Goal: Task Accomplishment & Management: Complete application form

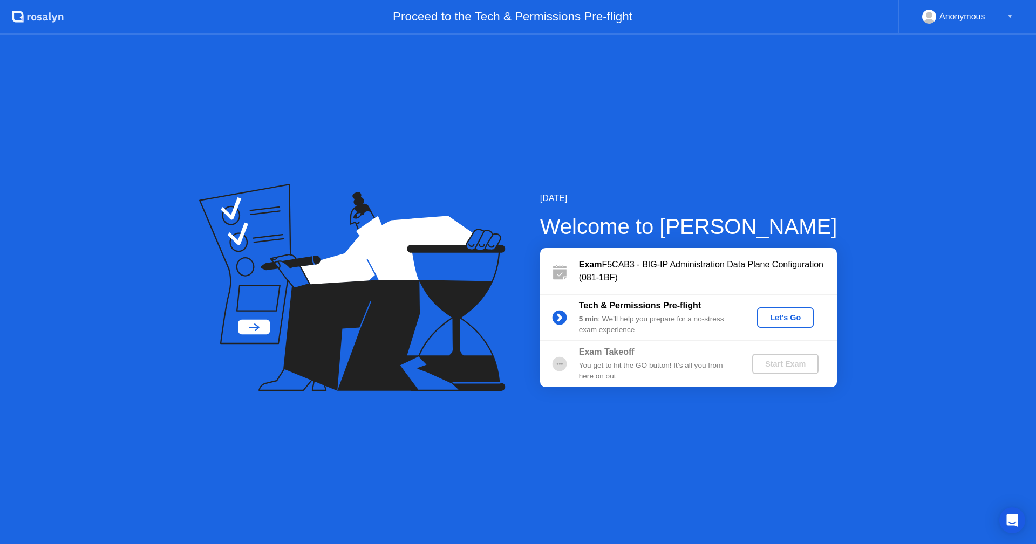
click at [777, 316] on div "Let's Go" at bounding box center [785, 318] width 48 height 9
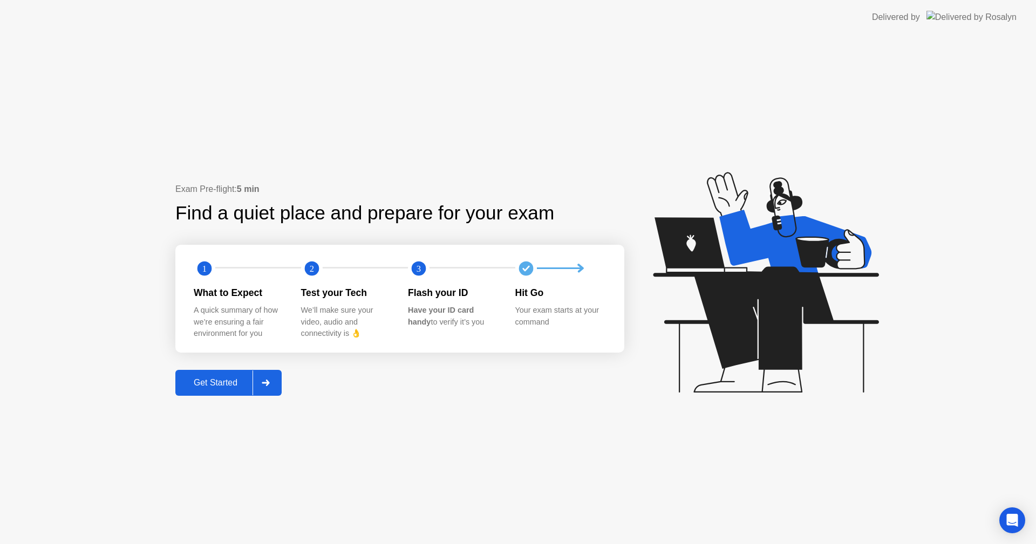
click at [201, 387] on div "Get Started" at bounding box center [216, 383] width 74 height 10
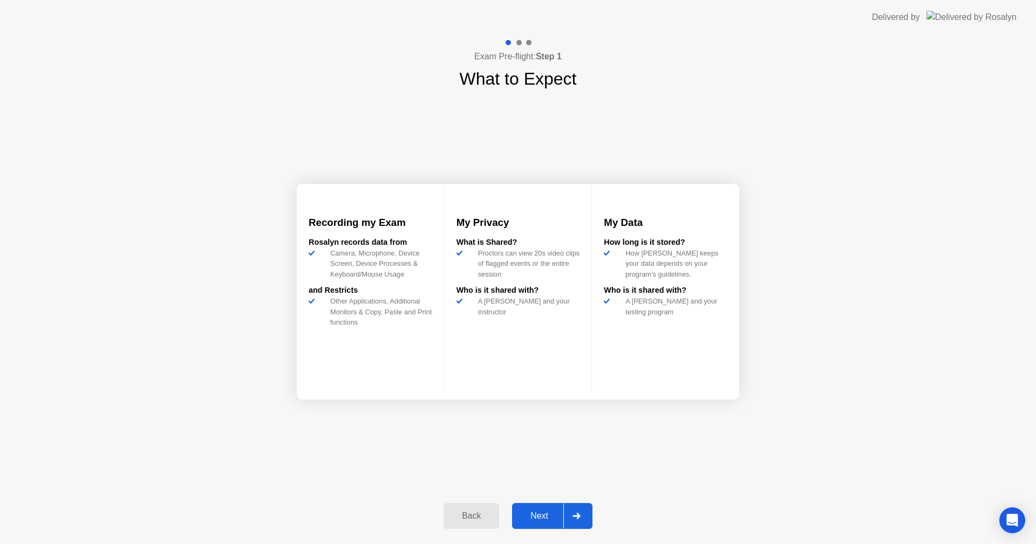
click at [538, 505] on button "Next" at bounding box center [552, 516] width 80 height 26
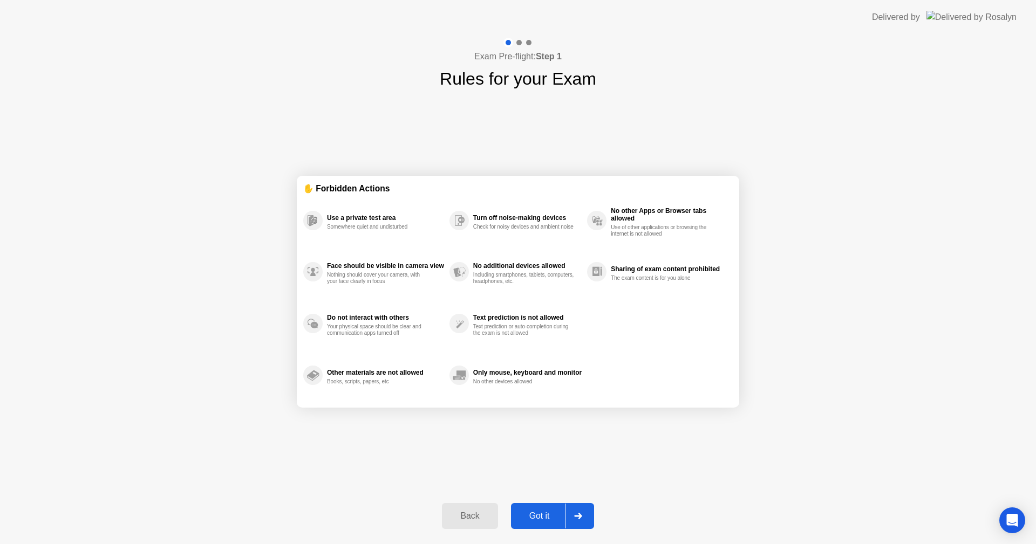
click at [539, 507] on button "Got it" at bounding box center [552, 516] width 83 height 26
select select "**********"
select select "*******"
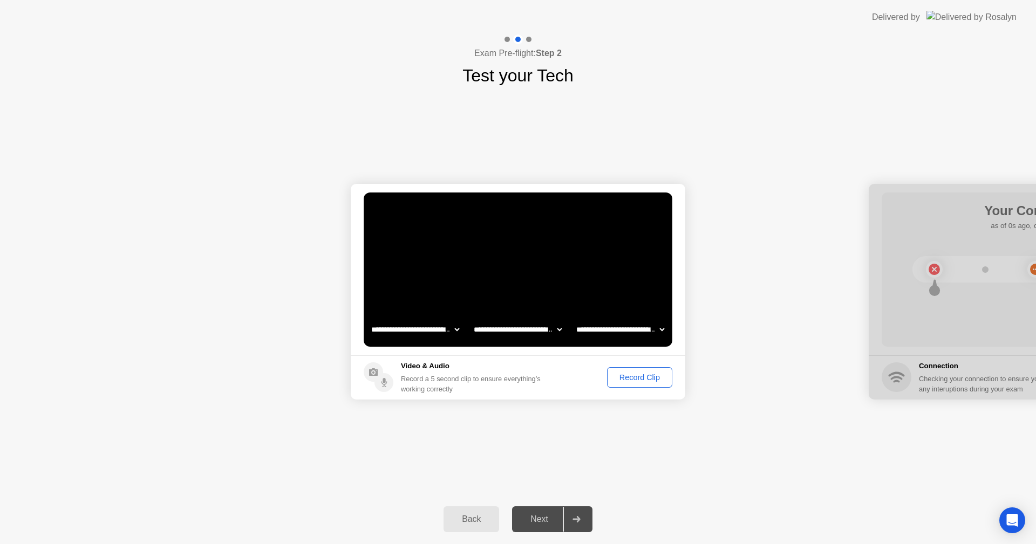
click at [546, 515] on div "Next" at bounding box center [539, 520] width 48 height 10
click at [640, 377] on div "Record Clip" at bounding box center [640, 377] width 58 height 9
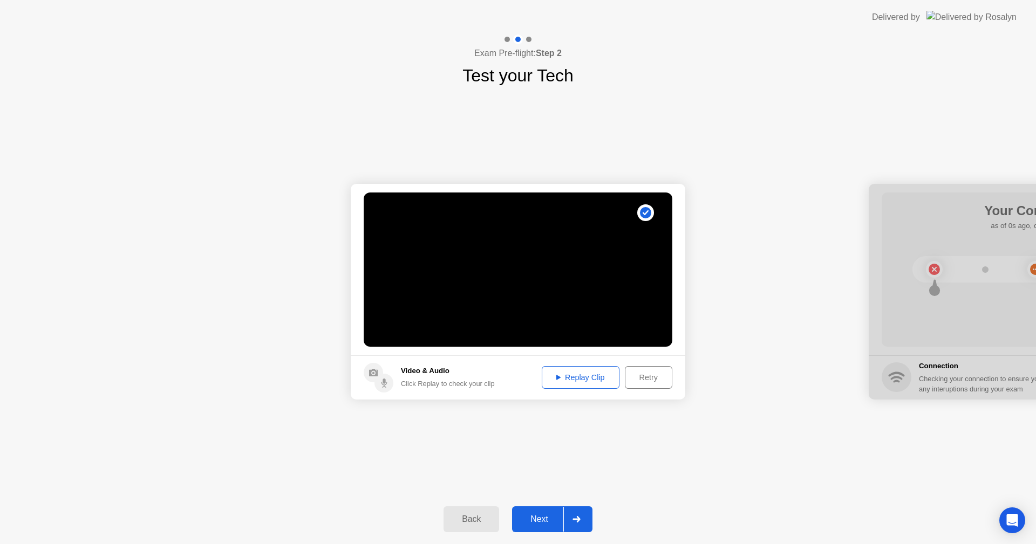
click at [532, 515] on div "Next" at bounding box center [539, 520] width 48 height 10
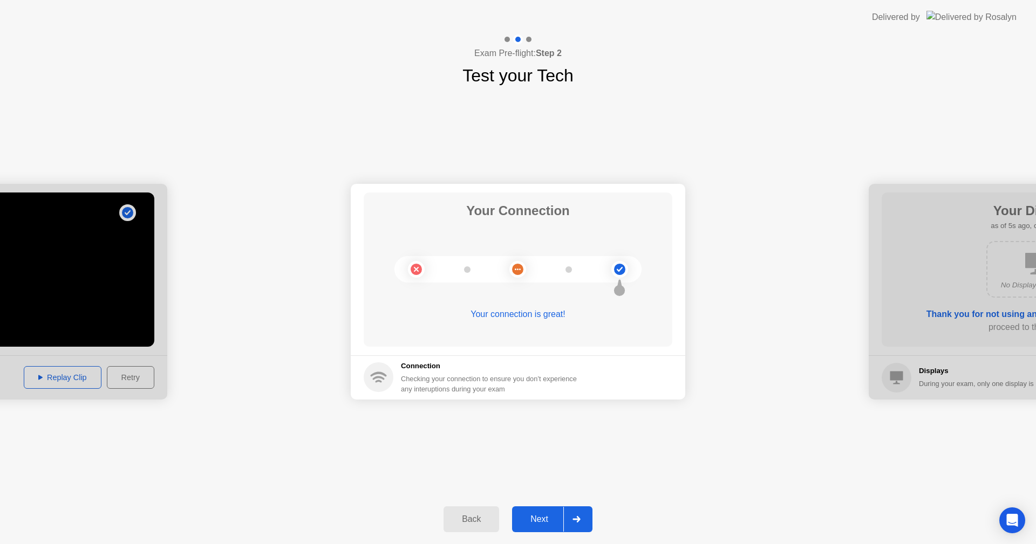
click at [532, 515] on div "Next" at bounding box center [539, 520] width 48 height 10
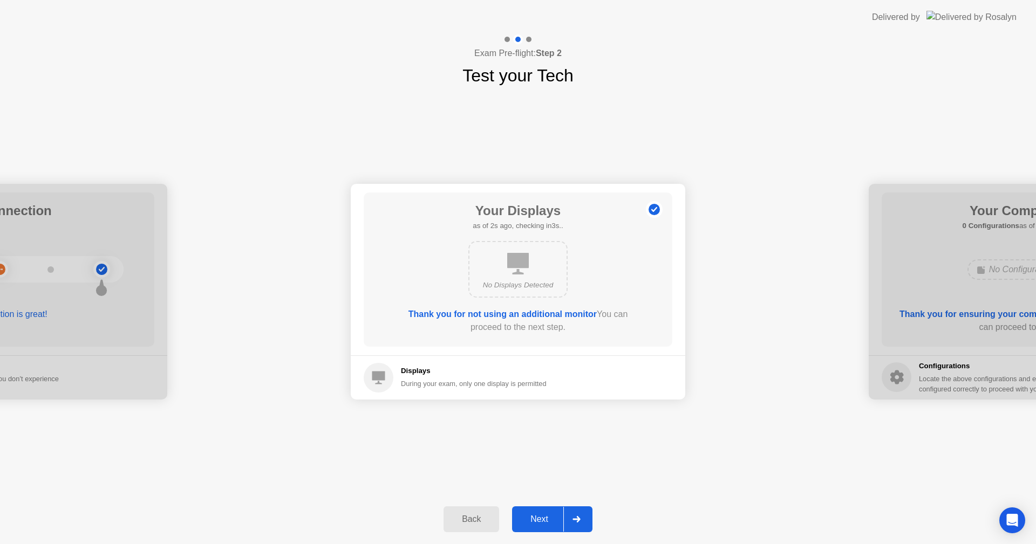
click at [532, 515] on div "Next" at bounding box center [539, 520] width 48 height 10
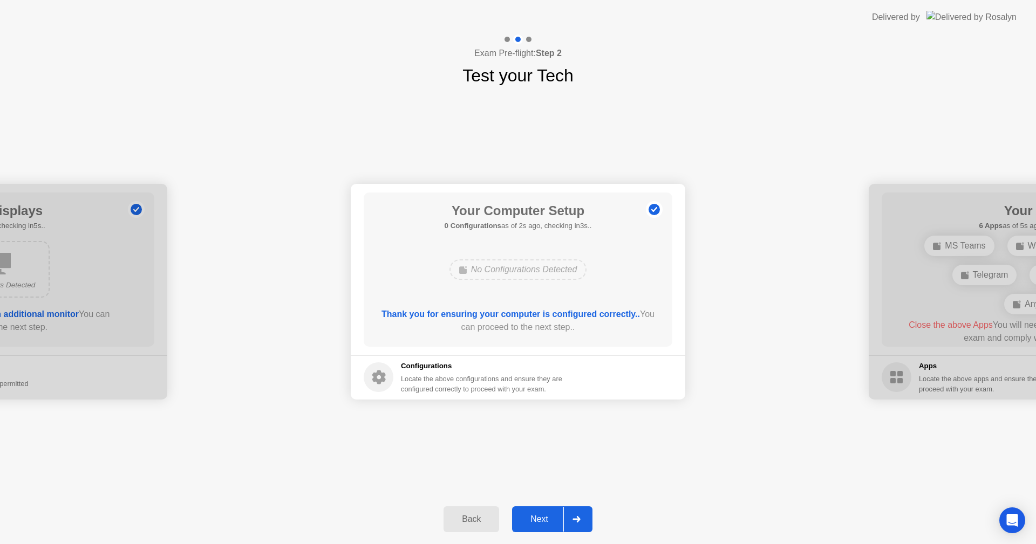
click at [532, 515] on div "Next" at bounding box center [539, 520] width 48 height 10
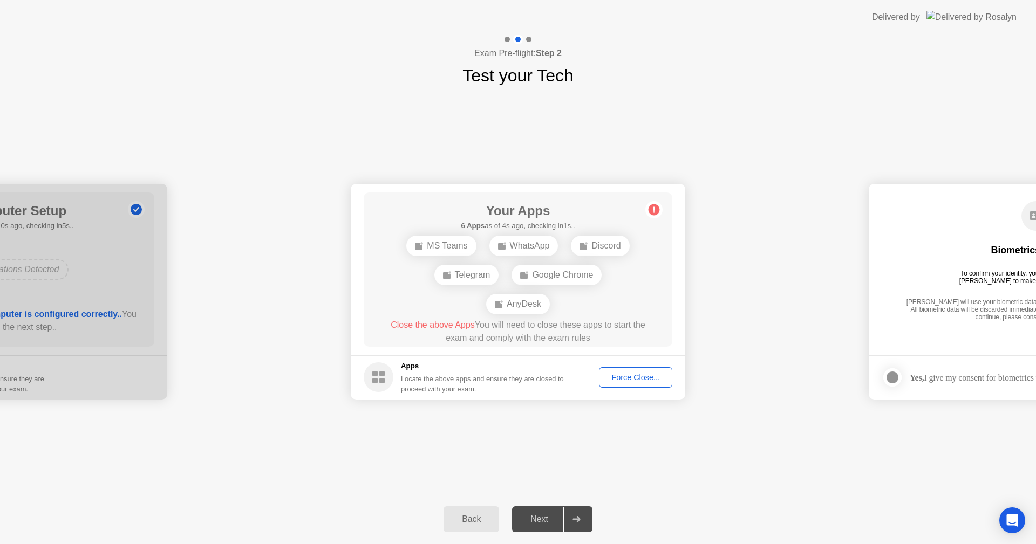
click at [615, 378] on div "Force Close..." at bounding box center [636, 377] width 66 height 9
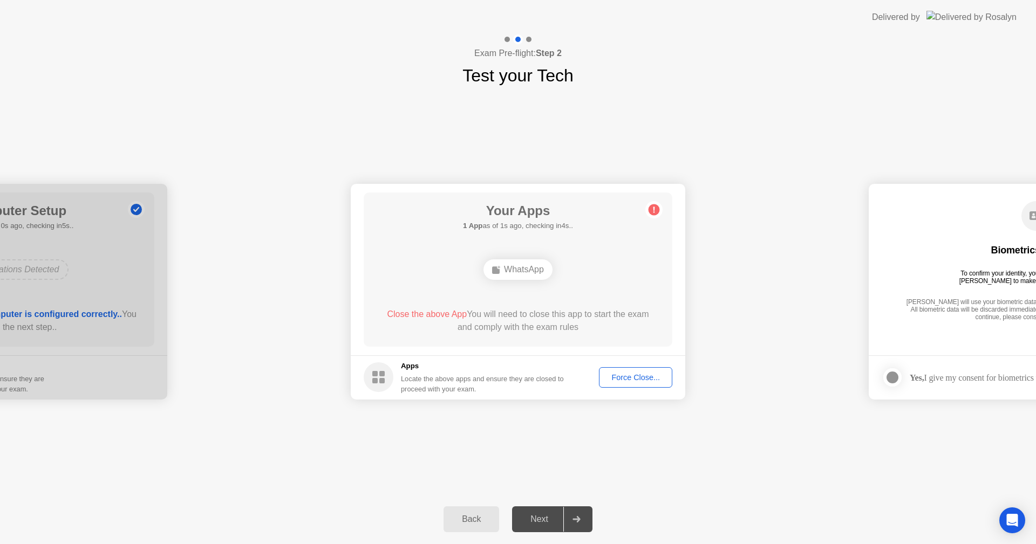
click at [429, 312] on span "Close the above App" at bounding box center [427, 314] width 80 height 9
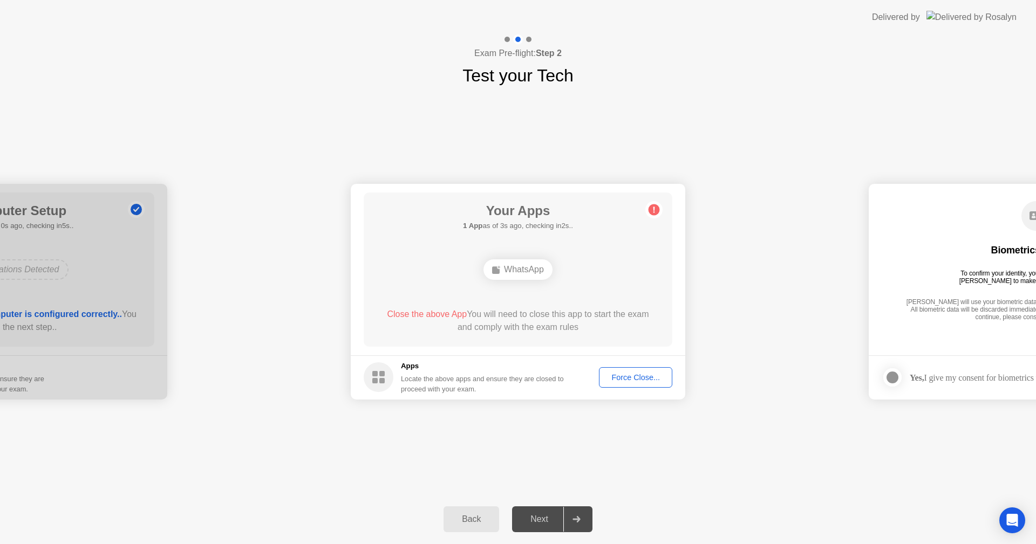
click at [429, 312] on span "Close the above App" at bounding box center [427, 314] width 80 height 9
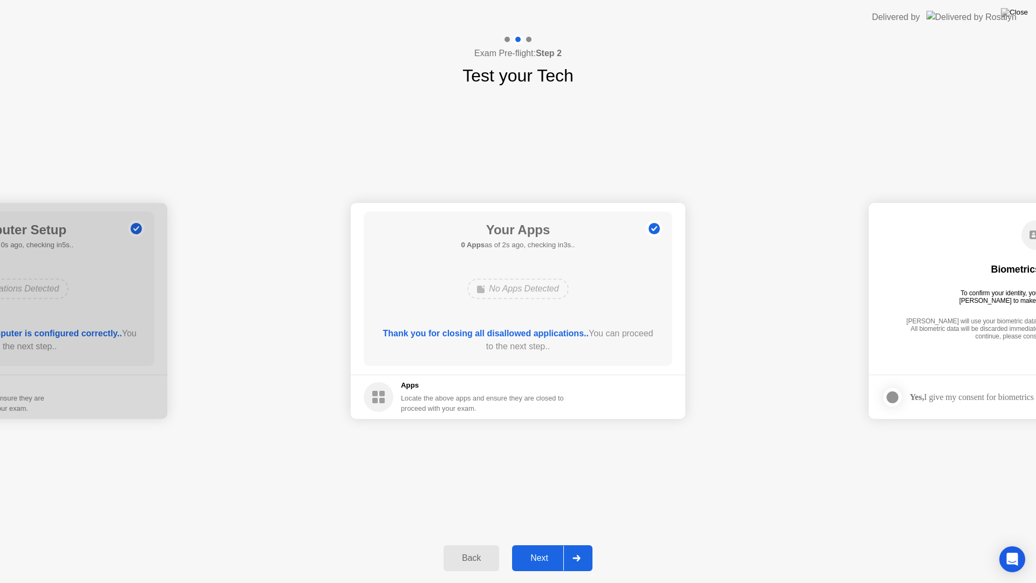
click at [538, 544] on div "Next" at bounding box center [539, 558] width 48 height 10
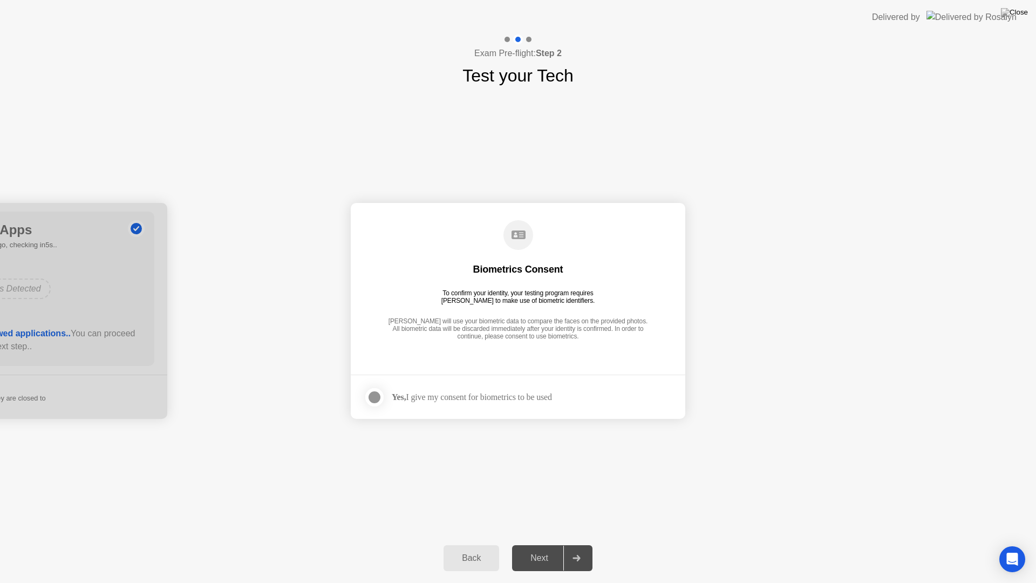
click at [375, 397] on div at bounding box center [374, 397] width 13 height 13
click at [549, 544] on div "Next" at bounding box center [539, 558] width 48 height 10
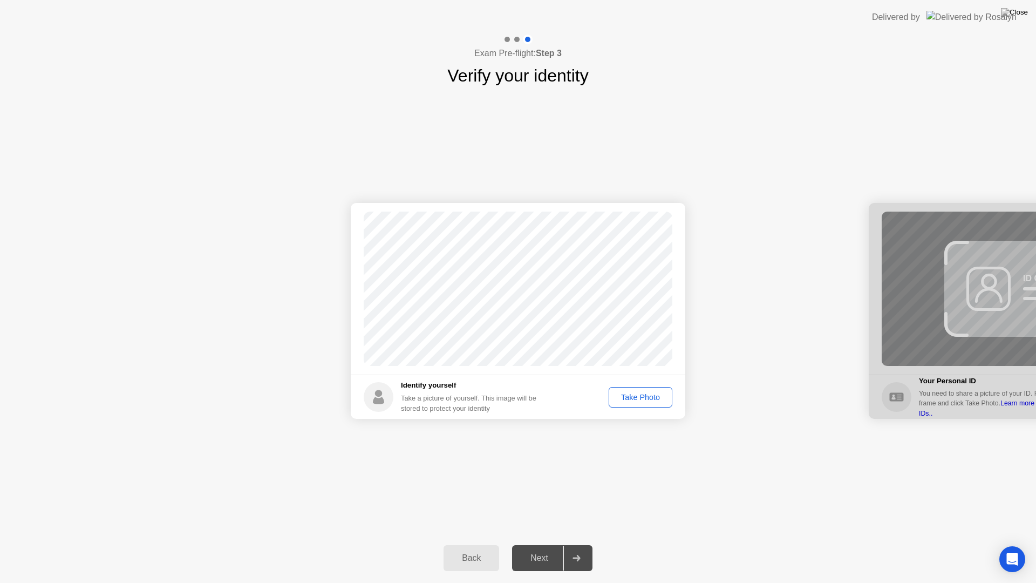
click at [629, 394] on div "Take Photo" at bounding box center [640, 397] width 56 height 9
click at [541, 544] on div "Next" at bounding box center [539, 558] width 48 height 10
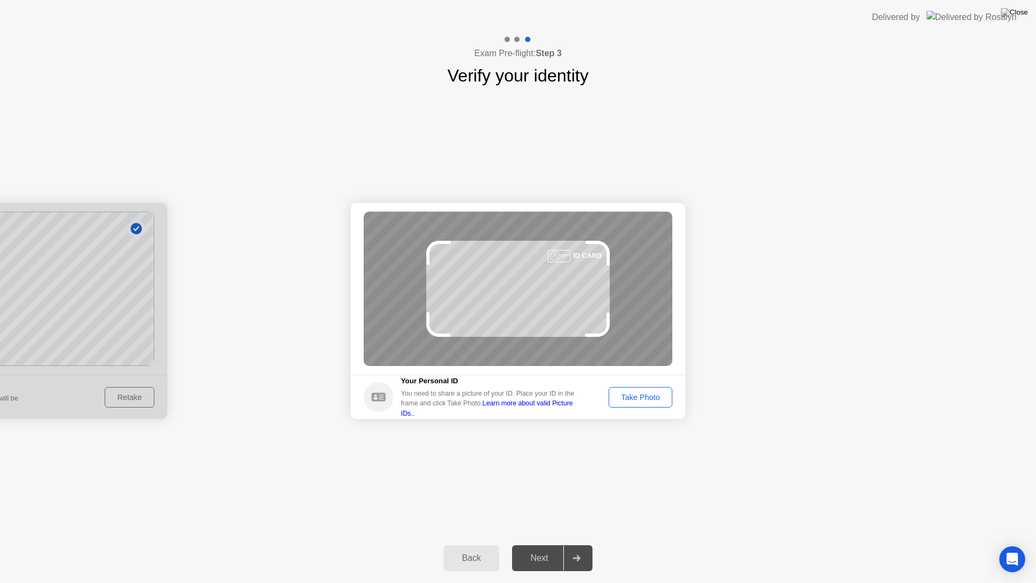
click at [642, 397] on div "Take Photo" at bounding box center [640, 397] width 56 height 9
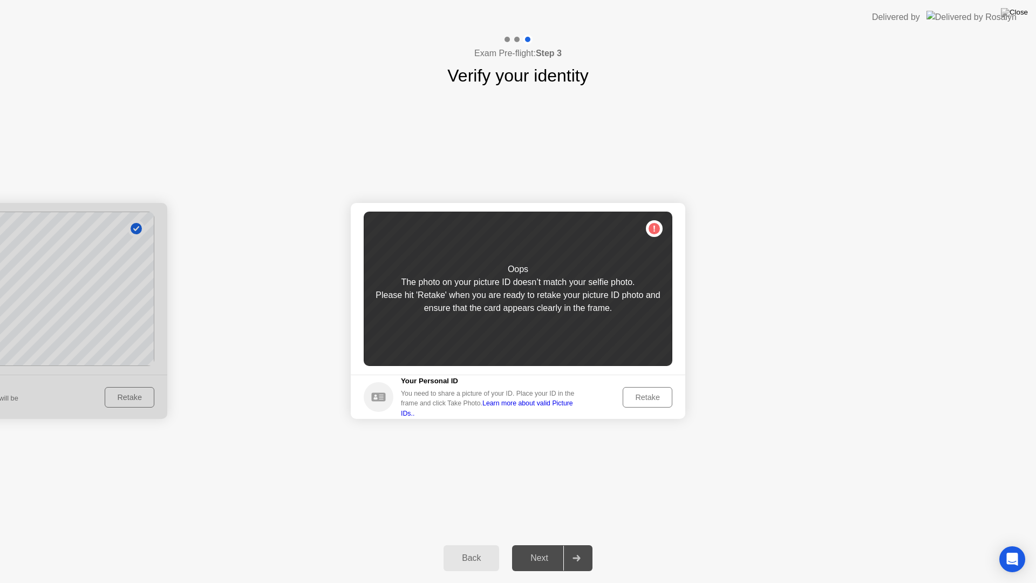
click at [642, 397] on div "Retake" at bounding box center [647, 397] width 42 height 9
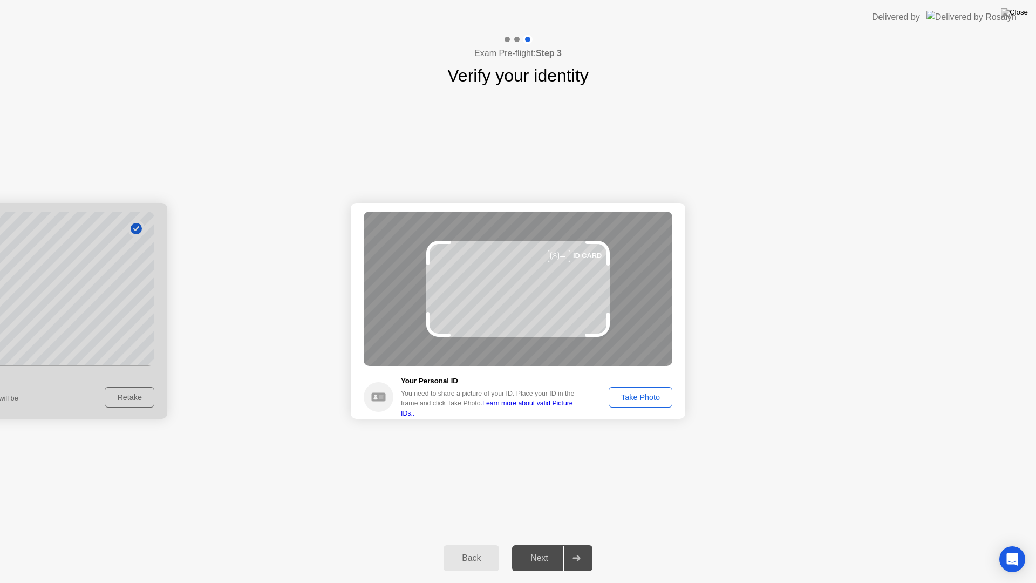
click at [642, 397] on div "Take Photo" at bounding box center [640, 397] width 56 height 9
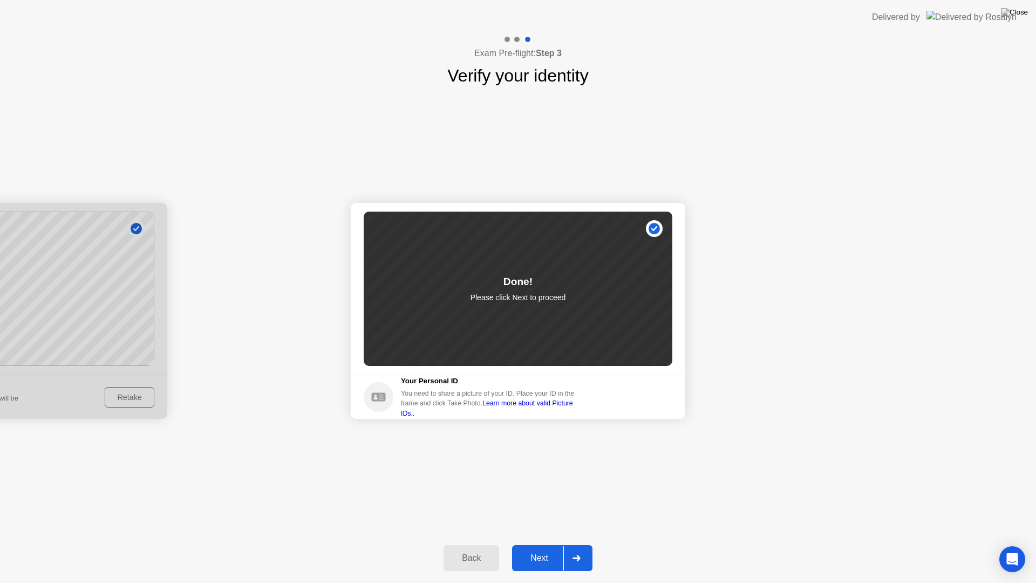
click at [551, 544] on div "Next" at bounding box center [539, 558] width 48 height 10
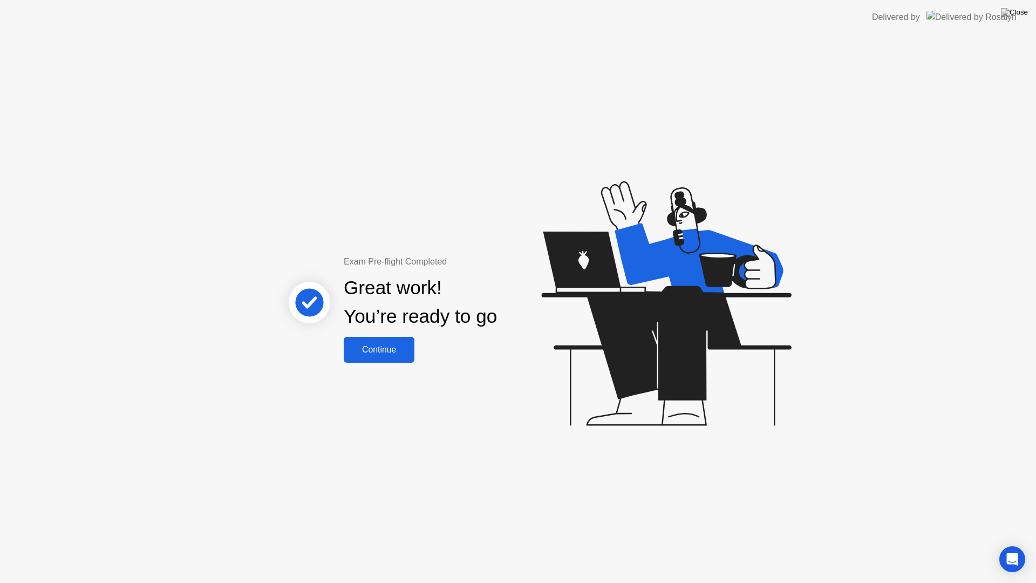
click at [379, 346] on div "Continue" at bounding box center [379, 350] width 64 height 10
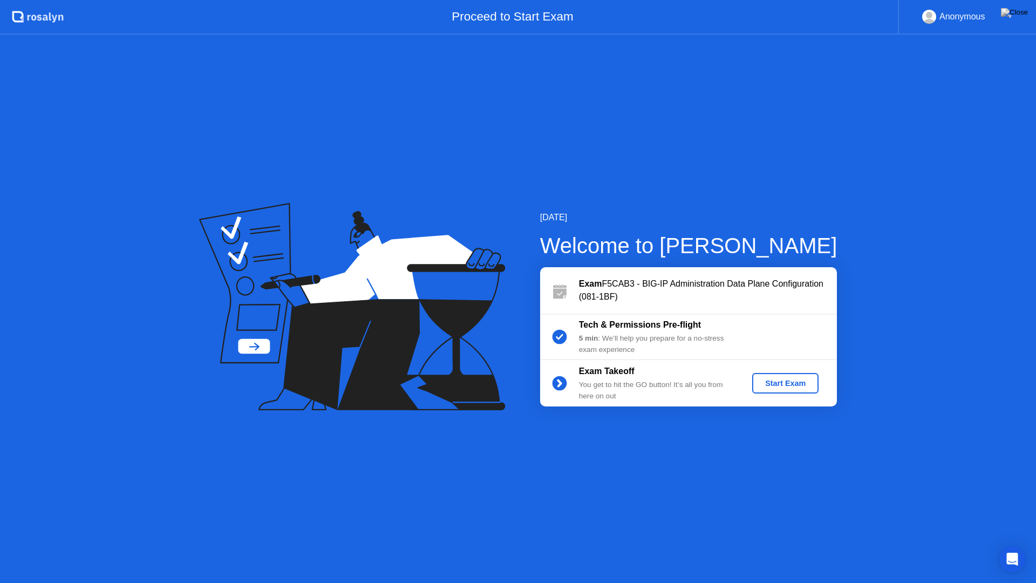
click at [785, 381] on div "Start Exam" at bounding box center [786, 383] width 58 height 9
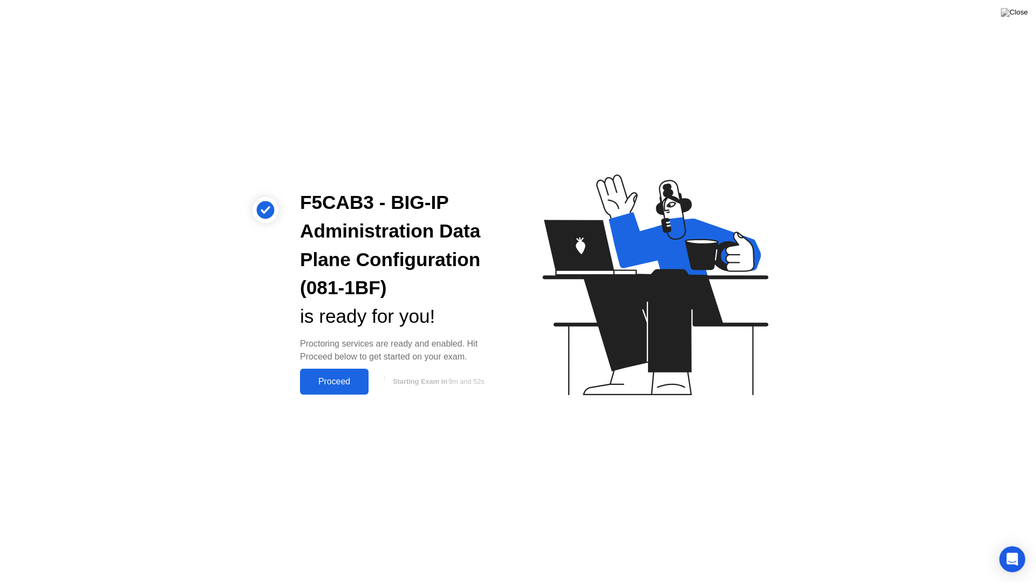
click at [324, 378] on div "Proceed" at bounding box center [334, 382] width 62 height 10
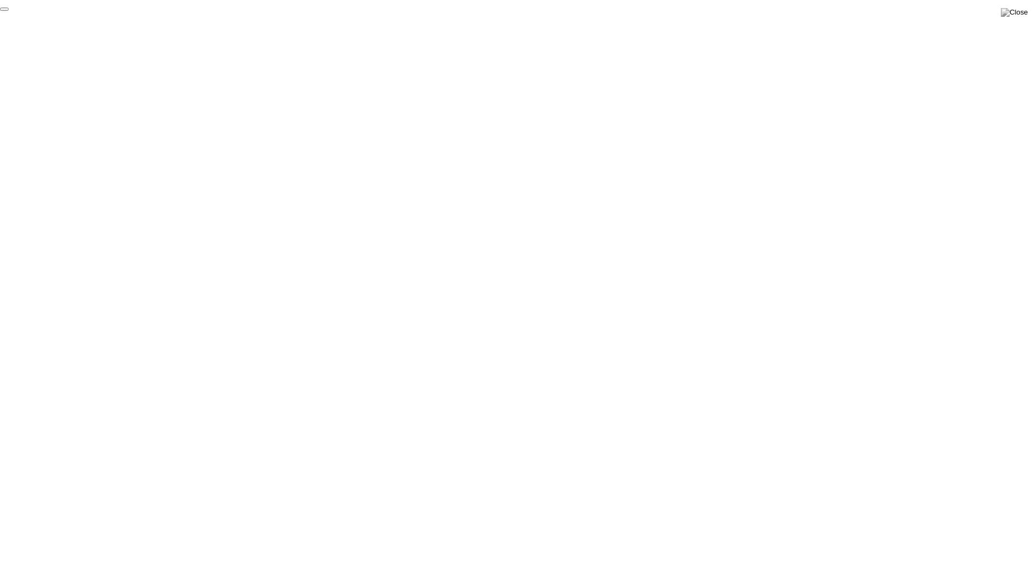
click div "End Proctoring Session"
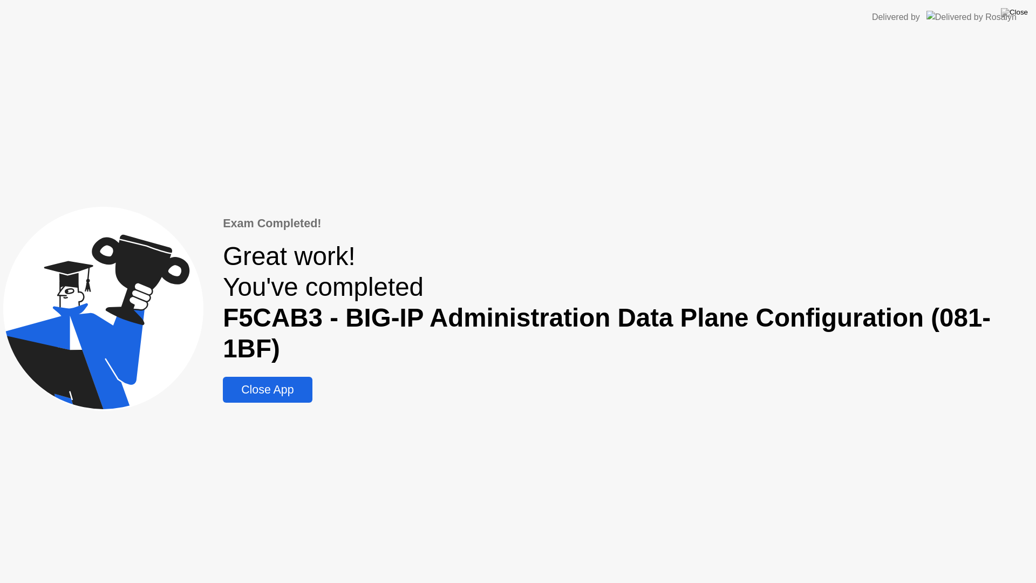
click at [285, 387] on div "Close App" at bounding box center [267, 389] width 83 height 13
